Goal: Information Seeking & Learning: Understand process/instructions

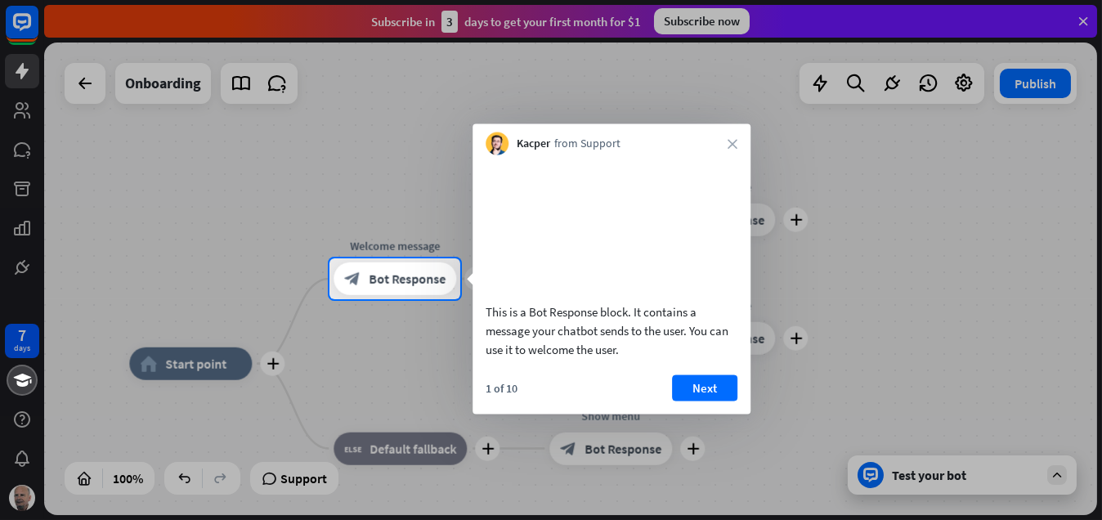
click at [713, 25] on div at bounding box center [551, 129] width 1102 height 258
click at [208, 361] on div at bounding box center [551, 409] width 1102 height 221
click at [710, 400] on button "Next" at bounding box center [704, 387] width 65 height 26
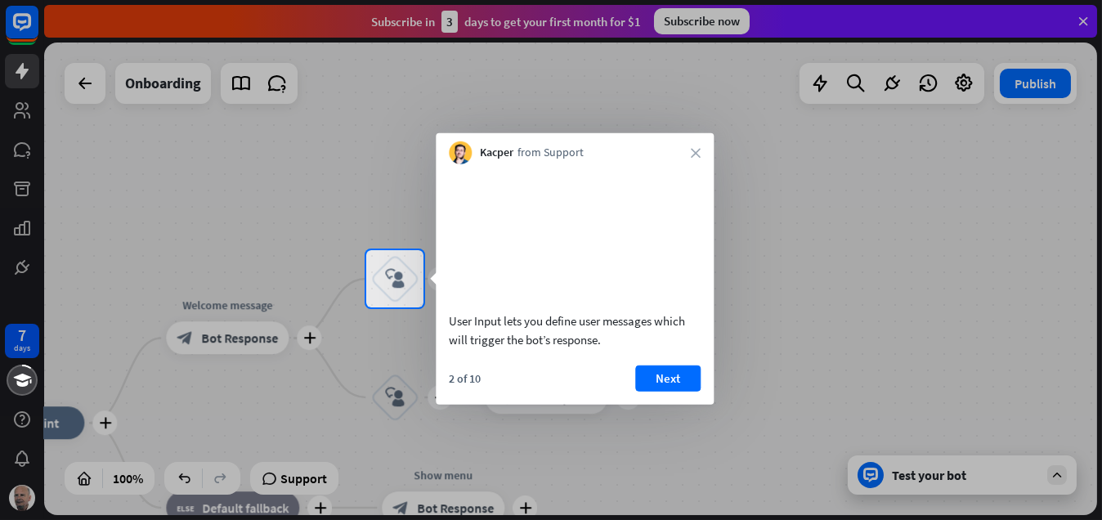
click at [229, 340] on div at bounding box center [551, 413] width 1102 height 212
click at [546, 236] on video at bounding box center [575, 235] width 252 height 126
click at [674, 391] on button "Next" at bounding box center [667, 377] width 65 height 26
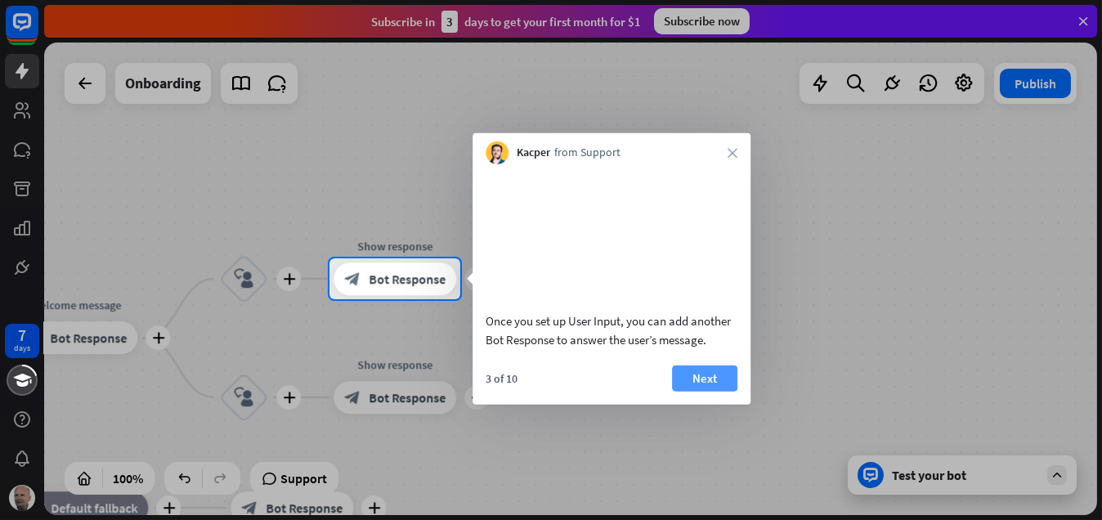
click at [701, 391] on button "Next" at bounding box center [704, 377] width 65 height 26
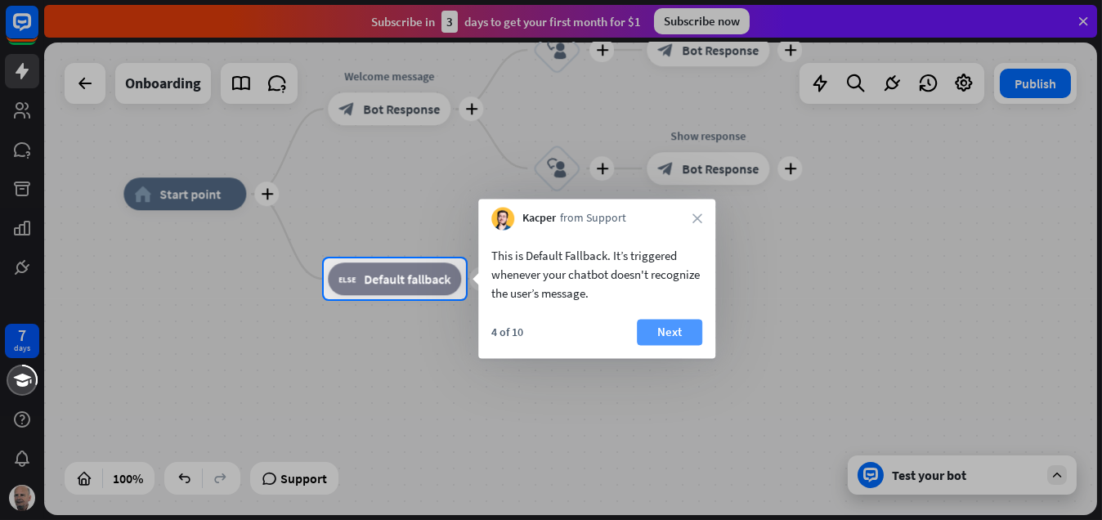
click at [680, 333] on button "Next" at bounding box center [669, 333] width 65 height 26
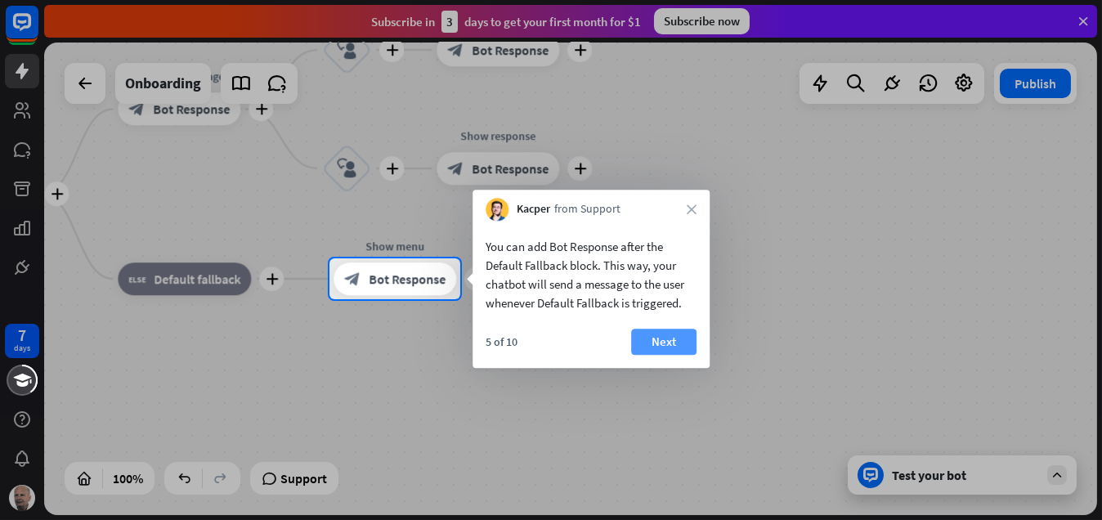
click at [667, 342] on button "Next" at bounding box center [663, 341] width 65 height 26
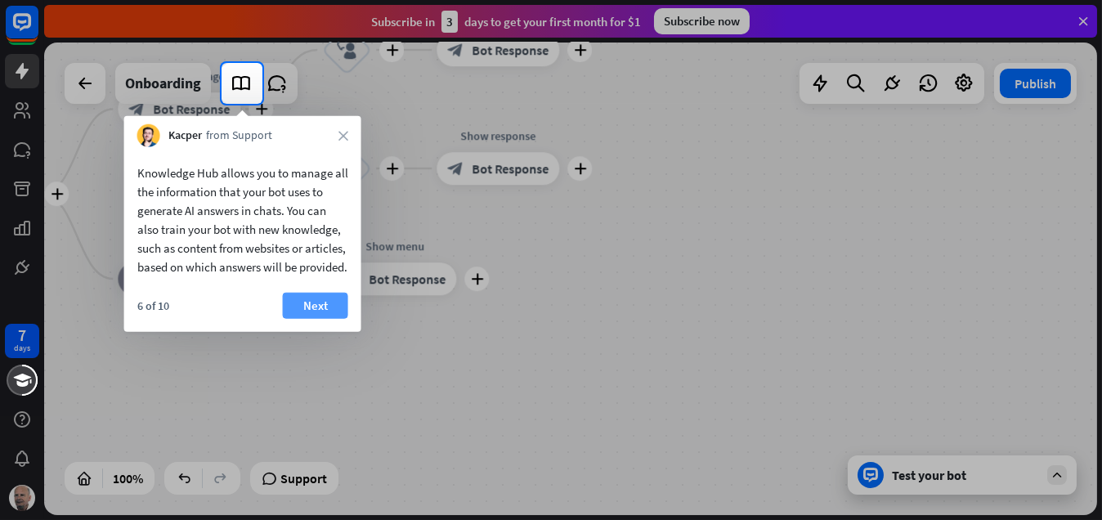
click at [323, 319] on button "Next" at bounding box center [315, 306] width 65 height 26
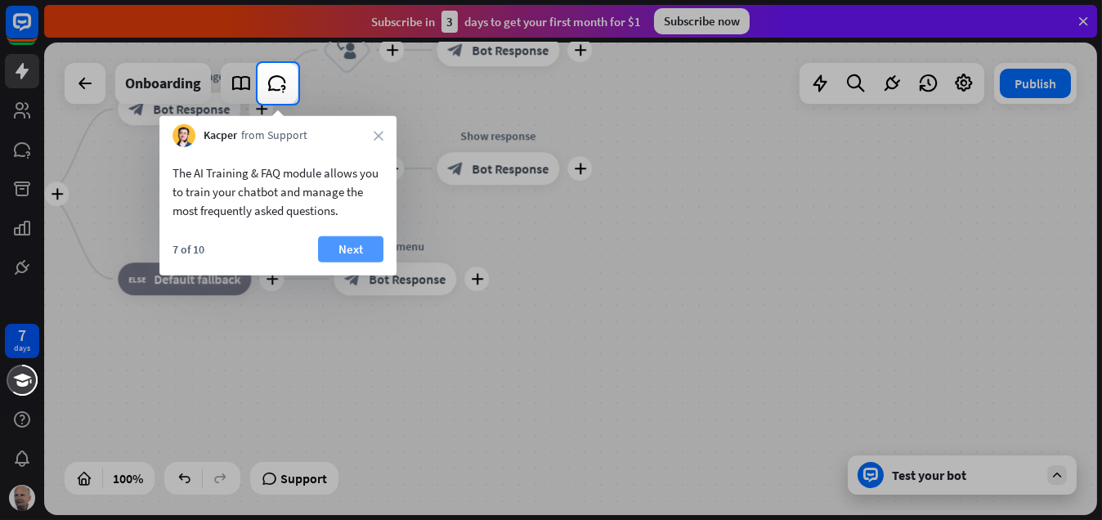
click at [353, 252] on button "Next" at bounding box center [350, 249] width 65 height 26
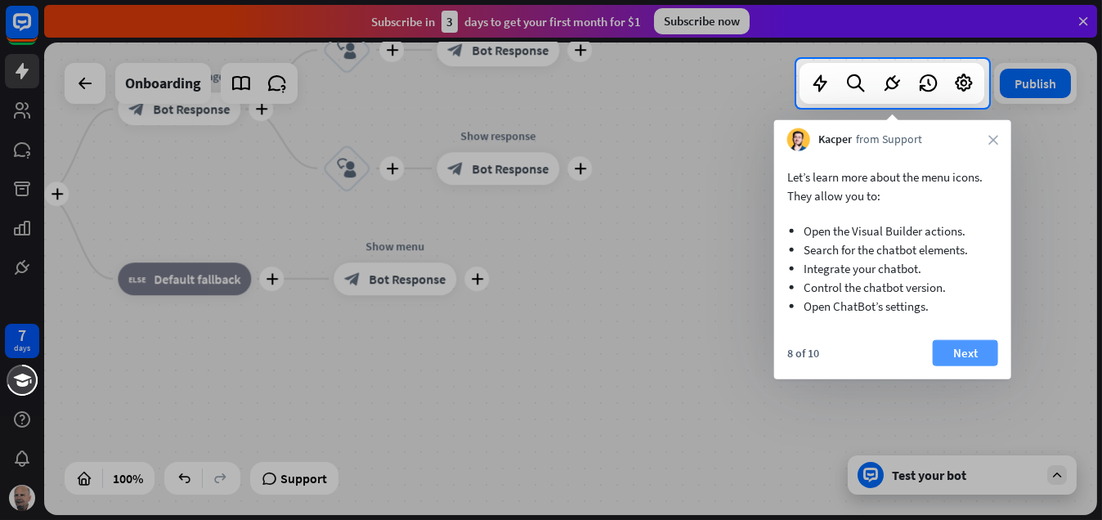
click at [957, 356] on button "Next" at bounding box center [964, 353] width 65 height 26
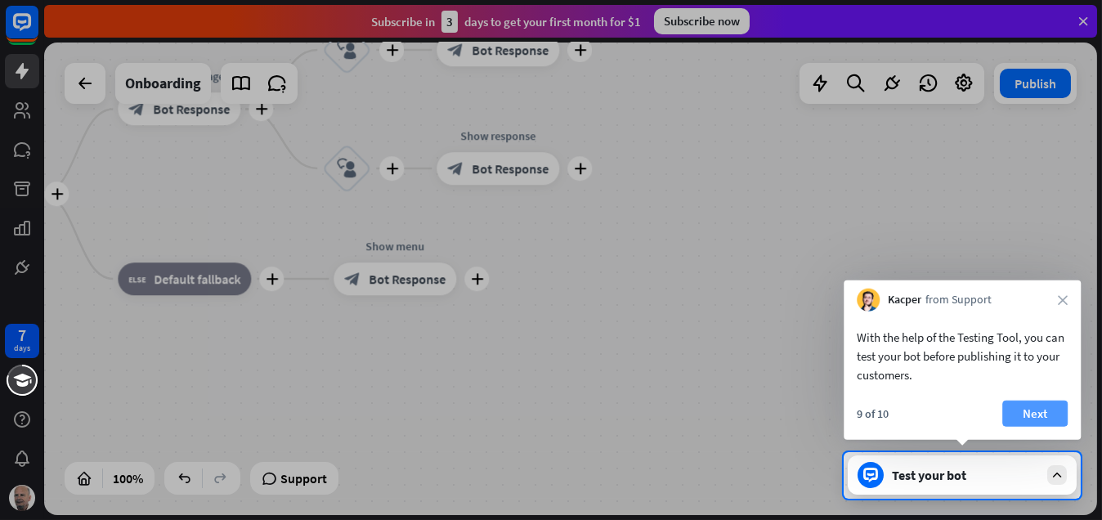
click at [1023, 411] on button "Next" at bounding box center [1034, 413] width 65 height 26
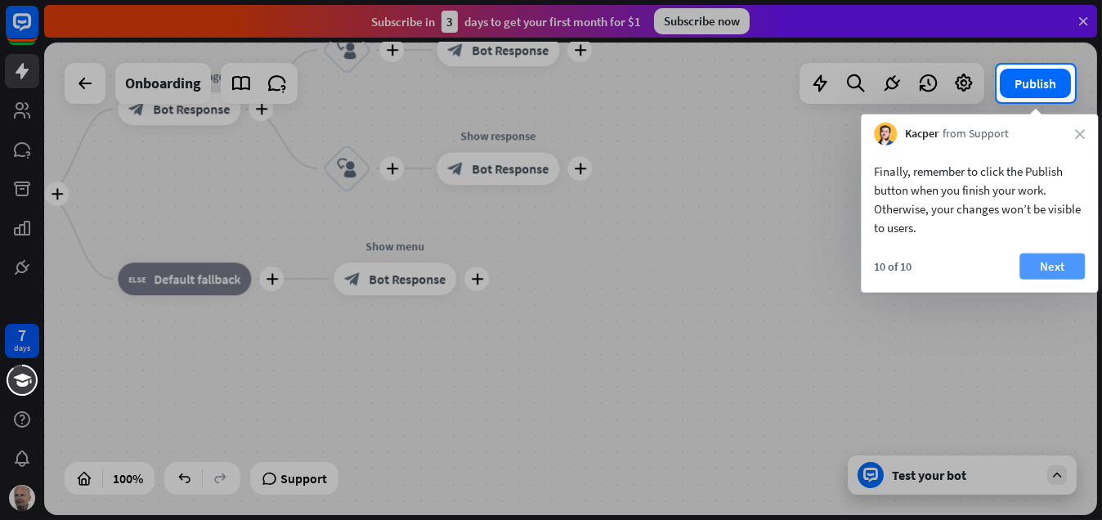
click at [1039, 271] on button "Next" at bounding box center [1051, 266] width 65 height 26
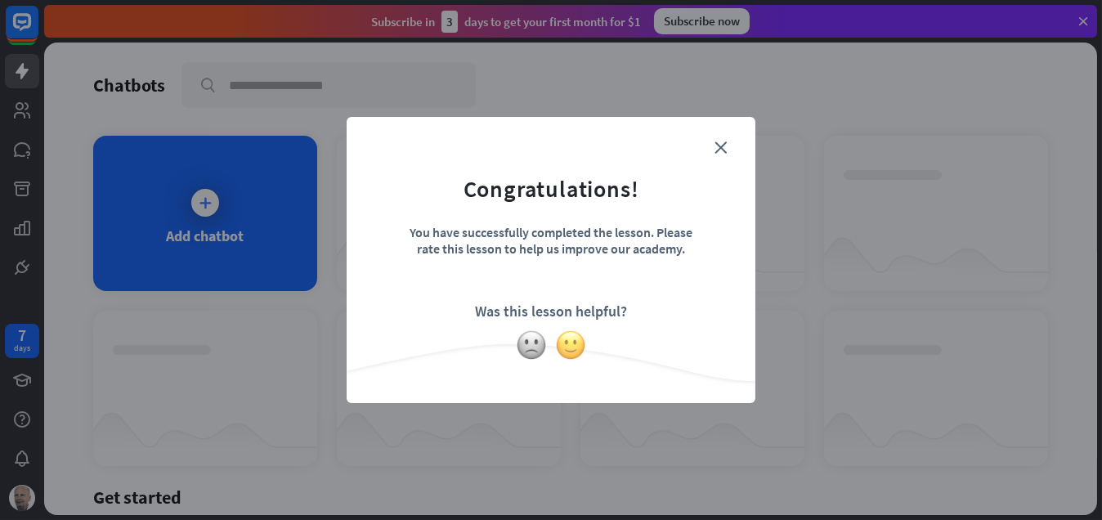
click at [563, 346] on img at bounding box center [570, 344] width 31 height 31
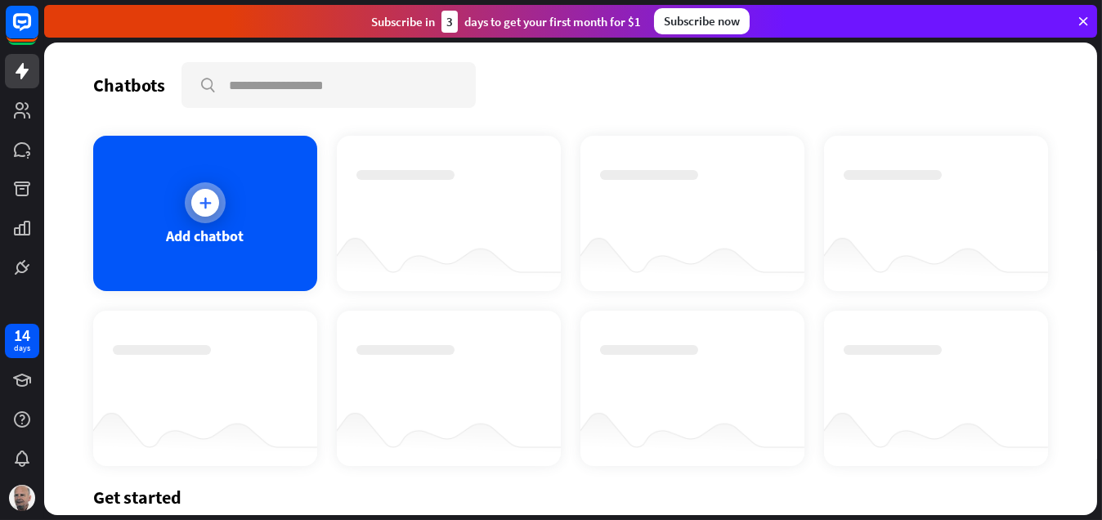
click at [206, 206] on icon at bounding box center [205, 202] width 16 height 16
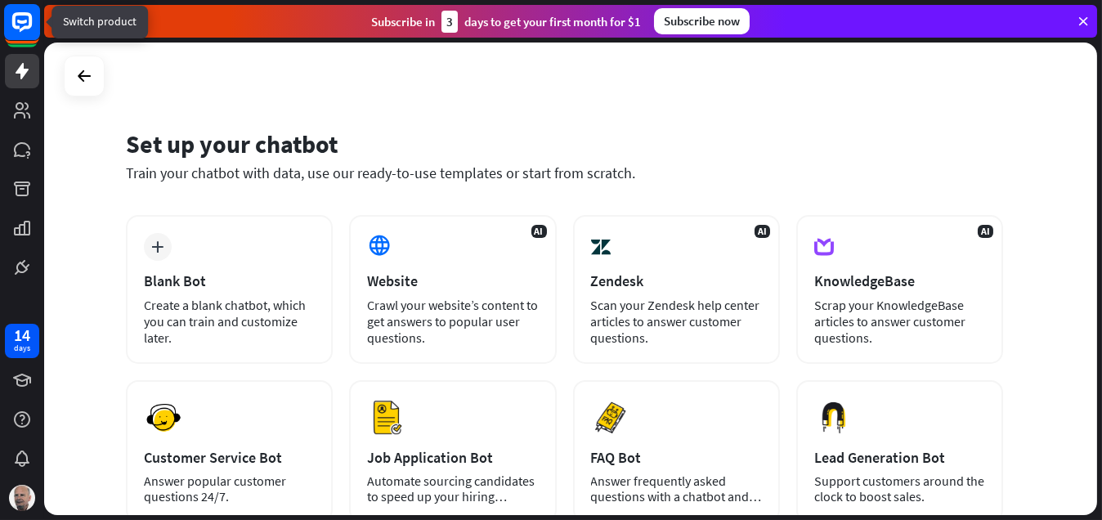
click at [17, 19] on rect at bounding box center [22, 22] width 36 height 36
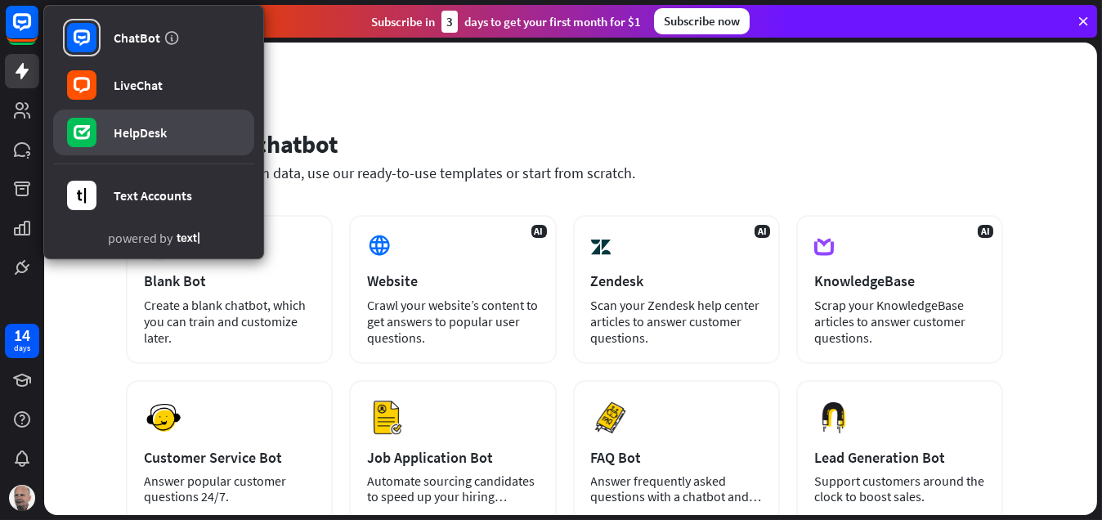
click at [84, 130] on icon at bounding box center [82, 132] width 16 height 15
